Goal: Check status: Check status

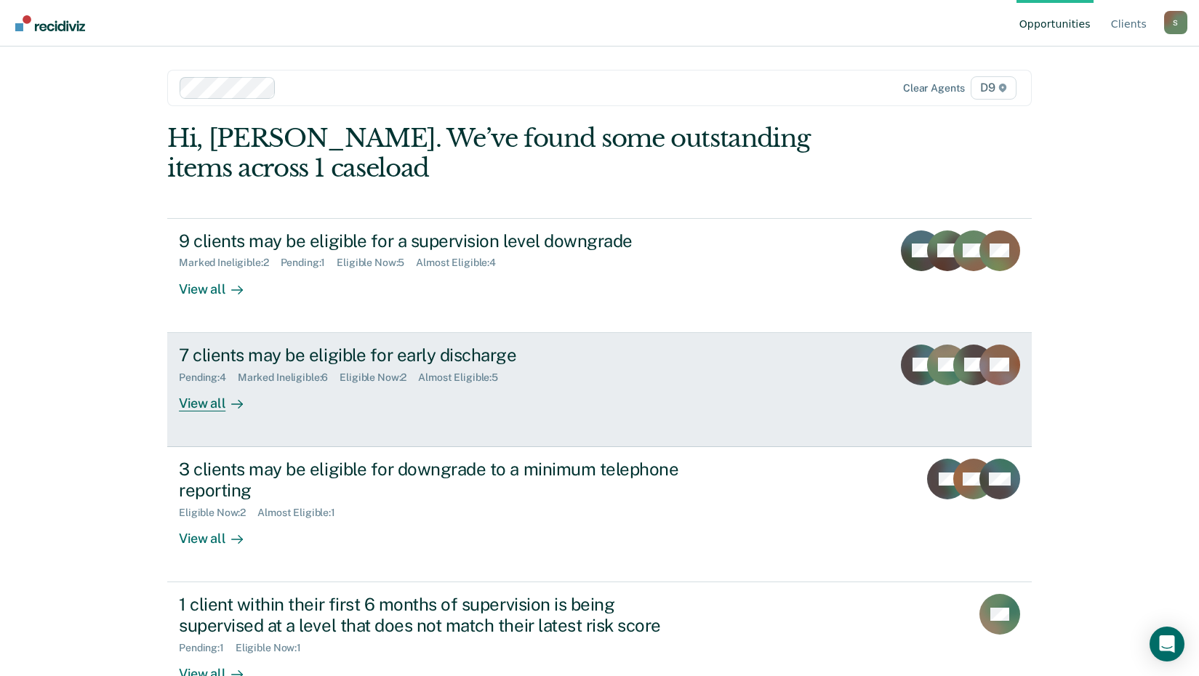
click at [191, 416] on link "7 clients may be eligible for early discharge Pending : 4 Marked Ineligible : 6…" at bounding box center [599, 390] width 864 height 114
